Goal: Complete application form

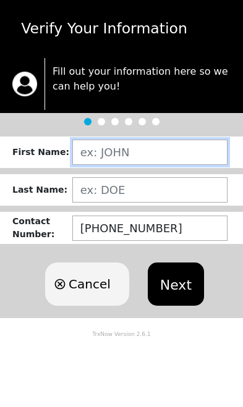
click at [161, 156] on input "text" at bounding box center [149, 152] width 155 height 25
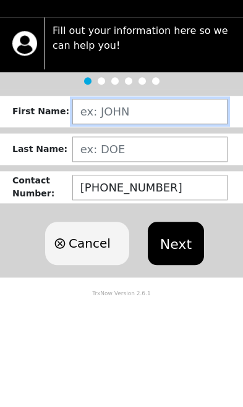
type input "[PERSON_NAME]"
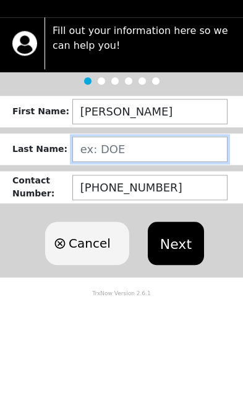
type input "[PERSON_NAME]"
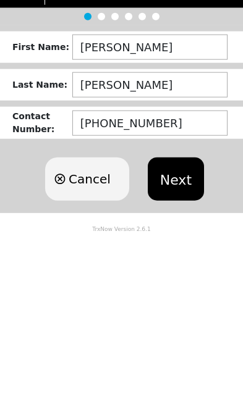
click at [176, 263] on button "Next" at bounding box center [176, 284] width 56 height 43
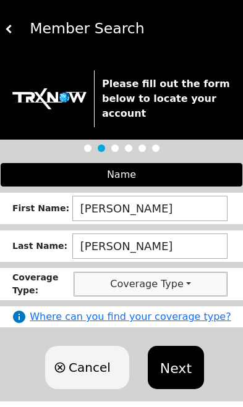
click at [190, 285] on button "Coverage Type" at bounding box center [150, 284] width 153 height 23
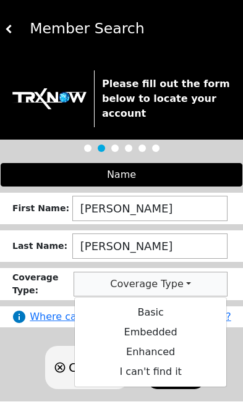
click at [191, 315] on link "Basic" at bounding box center [150, 313] width 151 height 20
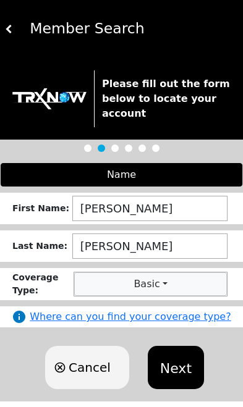
click at [176, 378] on button "Next" at bounding box center [176, 367] width 56 height 43
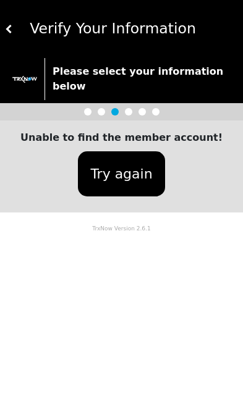
click at [136, 153] on button "Try again" at bounding box center [121, 173] width 87 height 45
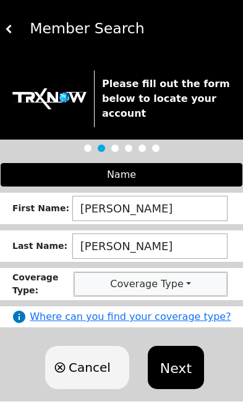
scroll to position [14, 0]
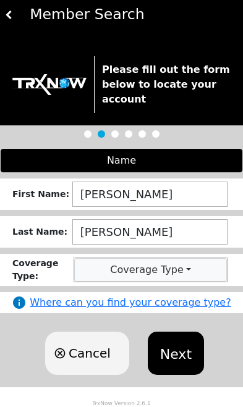
click at [192, 271] on button "Coverage Type" at bounding box center [150, 269] width 153 height 23
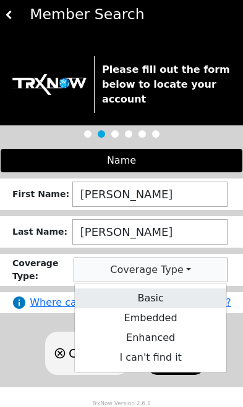
click at [188, 298] on link "Basic" at bounding box center [150, 299] width 151 height 20
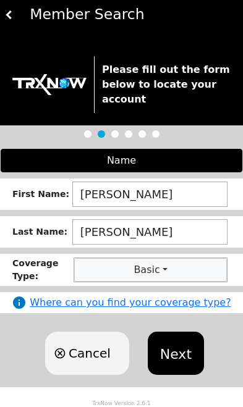
click at [187, 307] on link "Where can you find your coverage type?" at bounding box center [130, 302] width 201 height 15
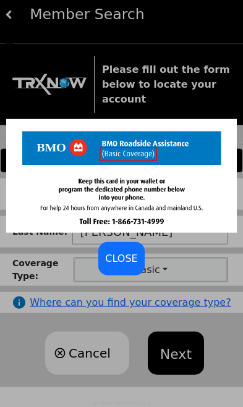
click at [227, 329] on div "CLOSE" at bounding box center [121, 203] width 243 height 407
click at [220, 333] on div "CLOSE" at bounding box center [121, 203] width 243 height 407
click at [124, 264] on div "CLOSE" at bounding box center [121, 258] width 46 height 33
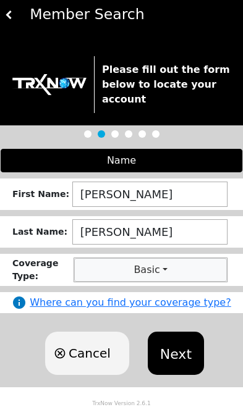
click at [184, 270] on button "Basic" at bounding box center [150, 269] width 153 height 23
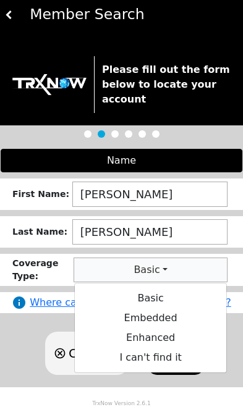
click at [173, 361] on link "I can't find it" at bounding box center [150, 358] width 151 height 20
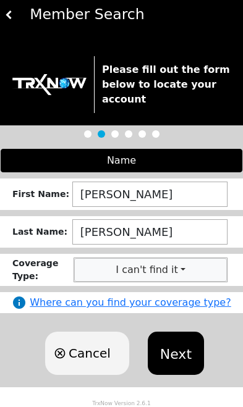
click at [175, 352] on button "Next" at bounding box center [176, 353] width 56 height 43
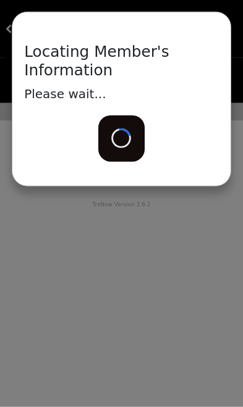
scroll to position [0, 0]
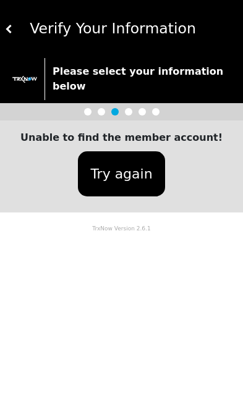
click at [7, 32] on img at bounding box center [9, 29] width 9 height 9
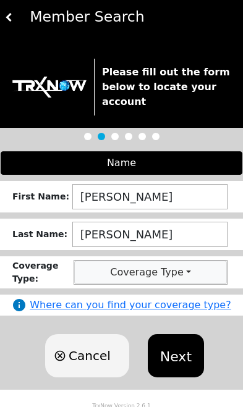
scroll to position [14, 0]
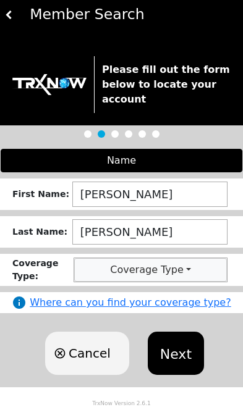
click at [181, 353] on button "Next" at bounding box center [176, 353] width 56 height 43
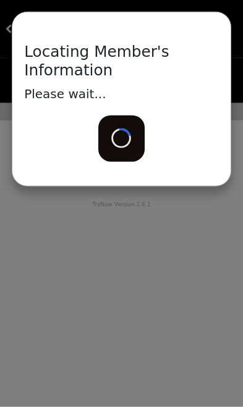
scroll to position [0, 0]
